Goal: Task Accomplishment & Management: Manage account settings

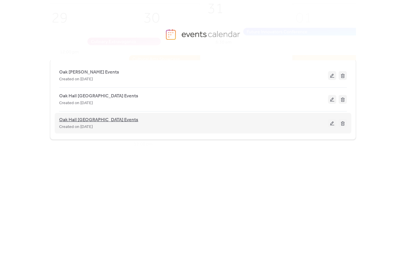
click at [89, 119] on span "Oak Hall [GEOGRAPHIC_DATA] Events" at bounding box center [98, 119] width 79 height 7
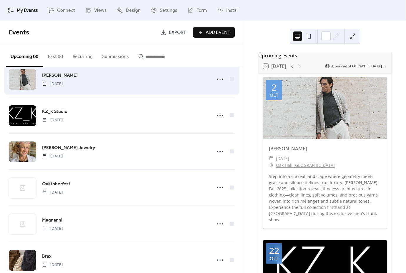
scroll to position [15, 0]
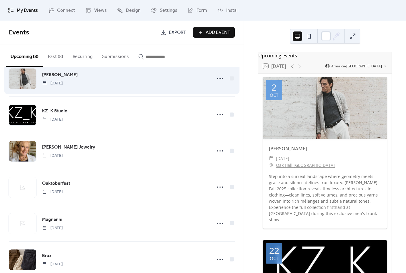
click at [52, 76] on span "[PERSON_NAME]" at bounding box center [60, 74] width 36 height 7
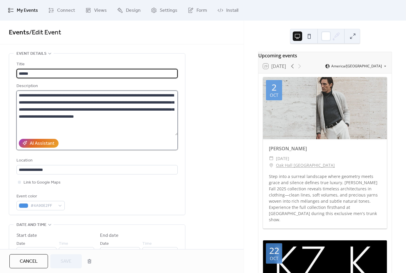
click at [156, 104] on textarea "**********" at bounding box center [96, 113] width 161 height 45
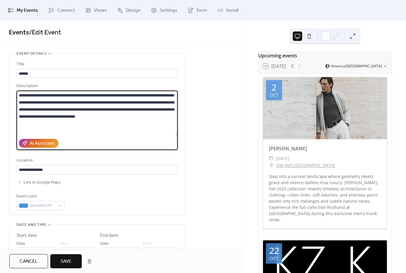
click at [154, 119] on textarea "**********" at bounding box center [96, 113] width 161 height 45
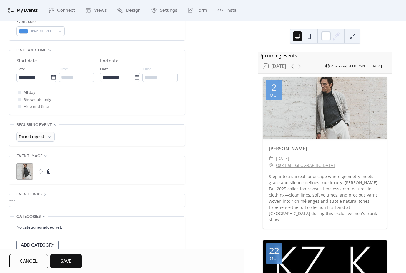
scroll to position [193, 0]
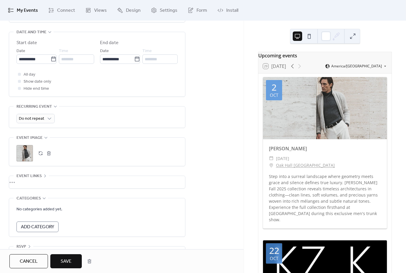
type textarea "**********"
click at [47, 157] on button "button" at bounding box center [49, 153] width 8 height 8
click at [28, 157] on icon at bounding box center [25, 153] width 8 height 8
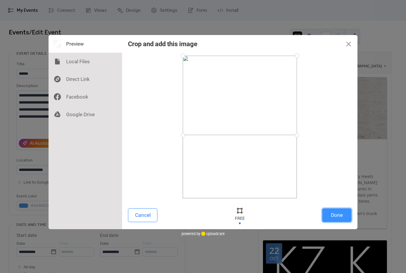
drag, startPoint x: 184, startPoint y: 199, endPoint x: 181, endPoint y: 135, distance: 64.2
click at [181, 135] on div at bounding box center [183, 135] width 10 height 10
drag, startPoint x: 184, startPoint y: 58, endPoint x: 181, endPoint y: 73, distance: 15.8
click at [181, 73] on div at bounding box center [183, 73] width 10 height 10
click at [333, 221] on button "Done" at bounding box center [336, 215] width 29 height 14
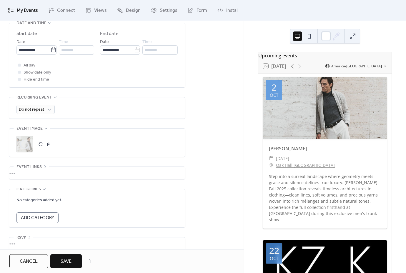
scroll to position [202, 0]
click at [68, 259] on span "Save" at bounding box center [66, 261] width 11 height 7
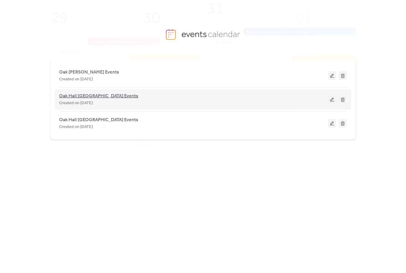
click at [100, 94] on span "Oak Hall [GEOGRAPHIC_DATA] Events" at bounding box center [98, 96] width 79 height 7
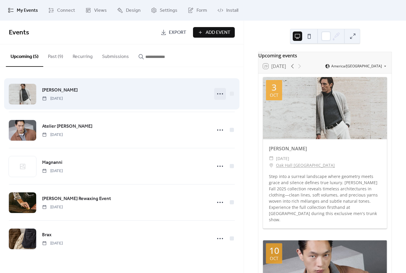
click at [218, 94] on circle at bounding box center [217, 93] width 1 height 1
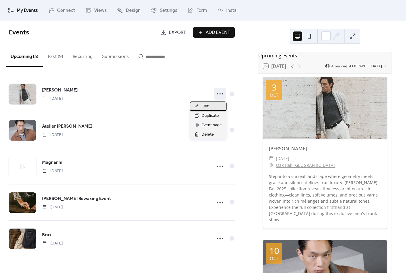
click at [214, 109] on div "Edit" at bounding box center [208, 105] width 37 height 9
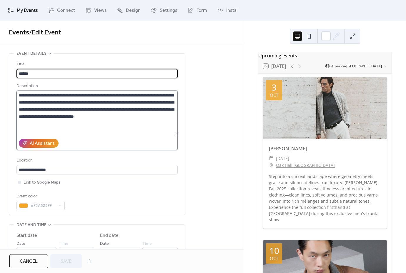
click at [155, 118] on textarea "**********" at bounding box center [96, 113] width 161 height 45
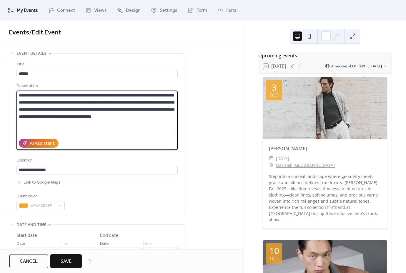
click at [155, 105] on textarea "**********" at bounding box center [96, 113] width 161 height 45
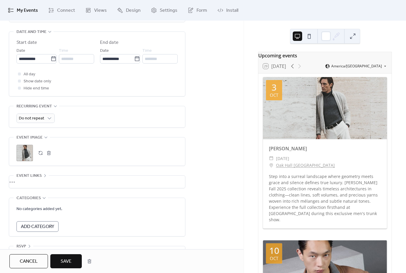
scroll to position [199, 0]
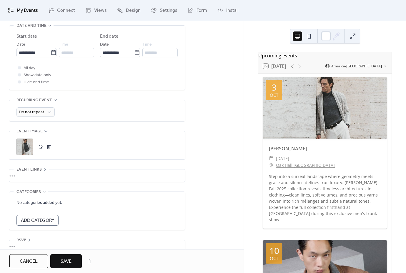
type textarea "**********"
click at [51, 151] on button "button" at bounding box center [49, 147] width 8 height 8
click at [30, 153] on div ";" at bounding box center [24, 147] width 16 height 16
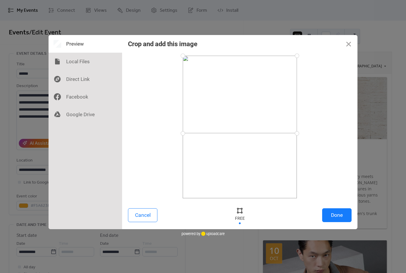
drag, startPoint x: 183, startPoint y: 199, endPoint x: 181, endPoint y: 133, distance: 65.6
click at [181, 133] on div at bounding box center [183, 133] width 10 height 10
drag, startPoint x: 185, startPoint y: 56, endPoint x: 181, endPoint y: 76, distance: 19.5
click at [181, 76] on div at bounding box center [183, 76] width 10 height 10
click at [335, 215] on button "Done" at bounding box center [336, 215] width 29 height 14
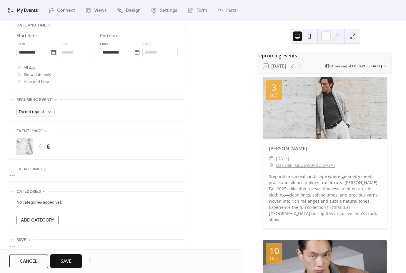
scroll to position [200, 0]
click at [65, 263] on span "Save" at bounding box center [66, 261] width 11 height 7
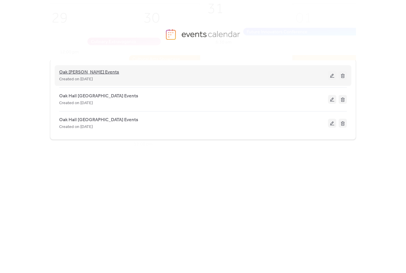
click at [104, 69] on span "Oak [PERSON_NAME] Events" at bounding box center [89, 72] width 60 height 7
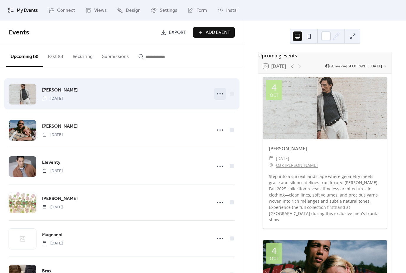
click at [219, 93] on icon at bounding box center [219, 93] width 9 height 9
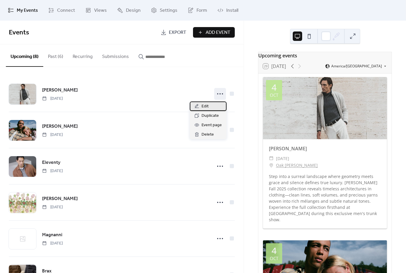
click at [207, 107] on span "Edit" at bounding box center [204, 106] width 7 height 7
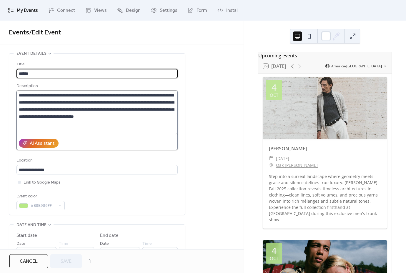
click at [155, 118] on textarea "**********" at bounding box center [96, 113] width 161 height 45
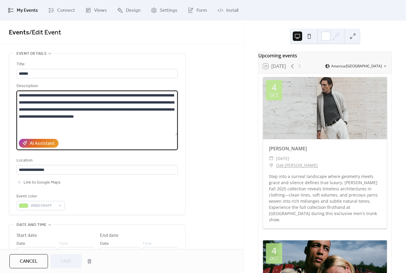
click at [156, 104] on textarea "**********" at bounding box center [96, 113] width 161 height 45
drag, startPoint x: 154, startPoint y: 118, endPoint x: 167, endPoint y: 119, distance: 12.7
click at [154, 118] on textarea "**********" at bounding box center [96, 113] width 161 height 45
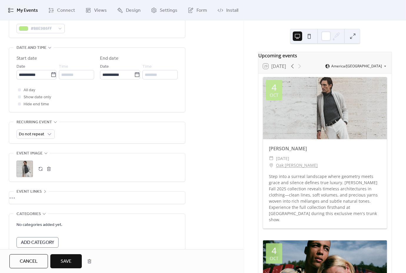
scroll to position [186, 0]
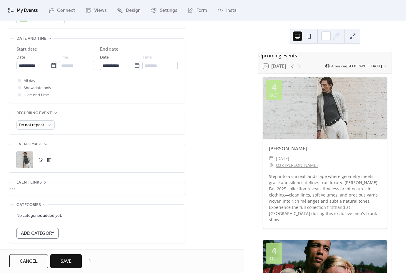
type textarea "**********"
click at [49, 164] on button "button" at bounding box center [49, 160] width 8 height 8
click at [31, 166] on div ";" at bounding box center [24, 159] width 16 height 16
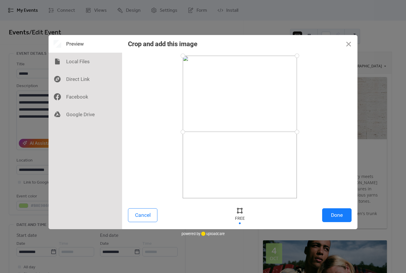
drag, startPoint x: 184, startPoint y: 199, endPoint x: 176, endPoint y: 132, distance: 67.2
click at [176, 132] on div at bounding box center [240, 127] width 224 height 143
drag, startPoint x: 182, startPoint y: 55, endPoint x: 179, endPoint y: 72, distance: 17.8
click at [179, 72] on div at bounding box center [183, 72] width 10 height 10
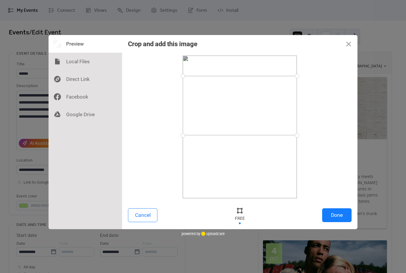
drag, startPoint x: 199, startPoint y: 85, endPoint x: 199, endPoint y: 89, distance: 3.5
click at [199, 89] on div at bounding box center [240, 105] width 114 height 59
click at [343, 219] on button "Done" at bounding box center [336, 215] width 29 height 14
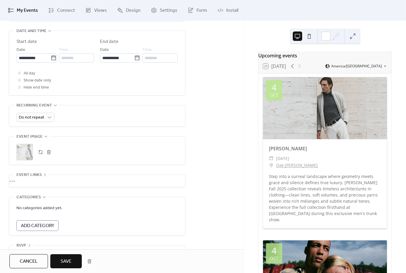
scroll to position [214, 0]
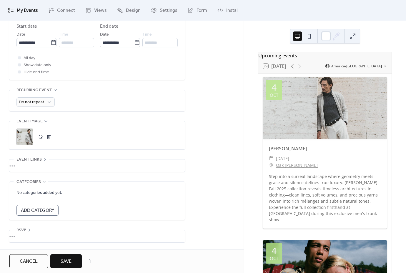
click at [71, 259] on span "Save" at bounding box center [66, 261] width 11 height 7
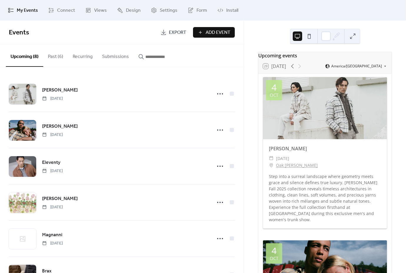
scroll to position [2, 0]
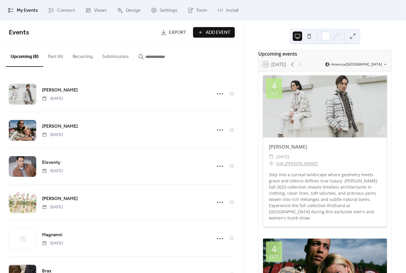
click at [16, 19] on div "My Events Connect Views Design Settings Form Install" at bounding box center [203, 10] width 406 height 21
click at [24, 9] on span "My Events" at bounding box center [27, 10] width 21 height 7
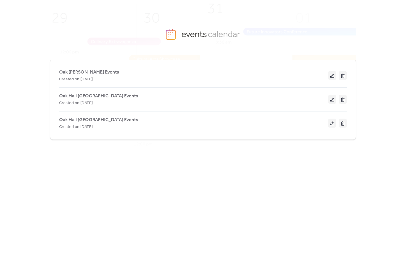
click at [28, 145] on div "[GEOGRAPHIC_DATA][PERSON_NAME] Events Created on [DATE] [GEOGRAPHIC_DATA] [GEOG…" at bounding box center [203, 166] width 406 height 213
